Goal: Find specific page/section: Find specific page/section

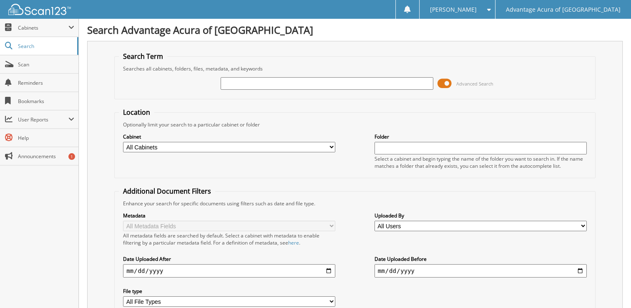
click at [222, 83] on input "text" at bounding box center [327, 83] width 212 height 13
type input "36688"
click at [446, 84] on span at bounding box center [445, 83] width 14 height 13
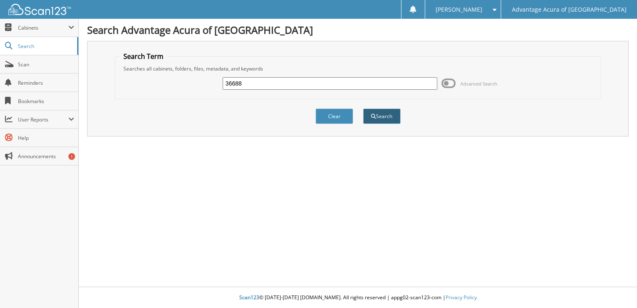
click at [393, 111] on button "Search" at bounding box center [382, 115] width 38 height 15
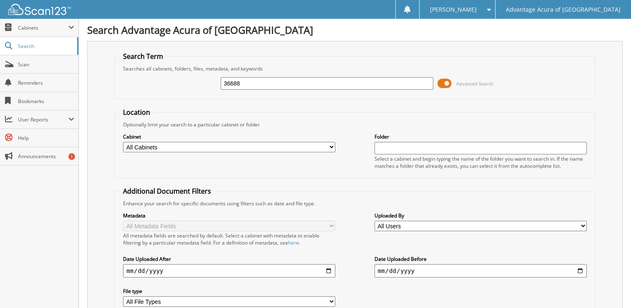
click at [447, 83] on span at bounding box center [445, 83] width 14 height 13
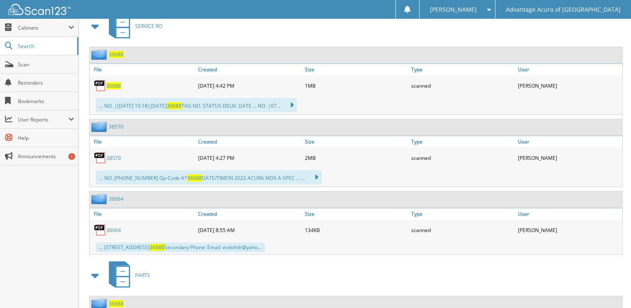
scroll to position [229, 0]
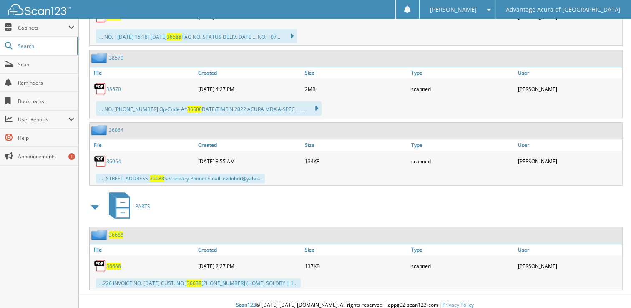
click at [116, 262] on span "36688" at bounding box center [113, 265] width 15 height 7
